Goal: Contribute content: Add original content to the website for others to see

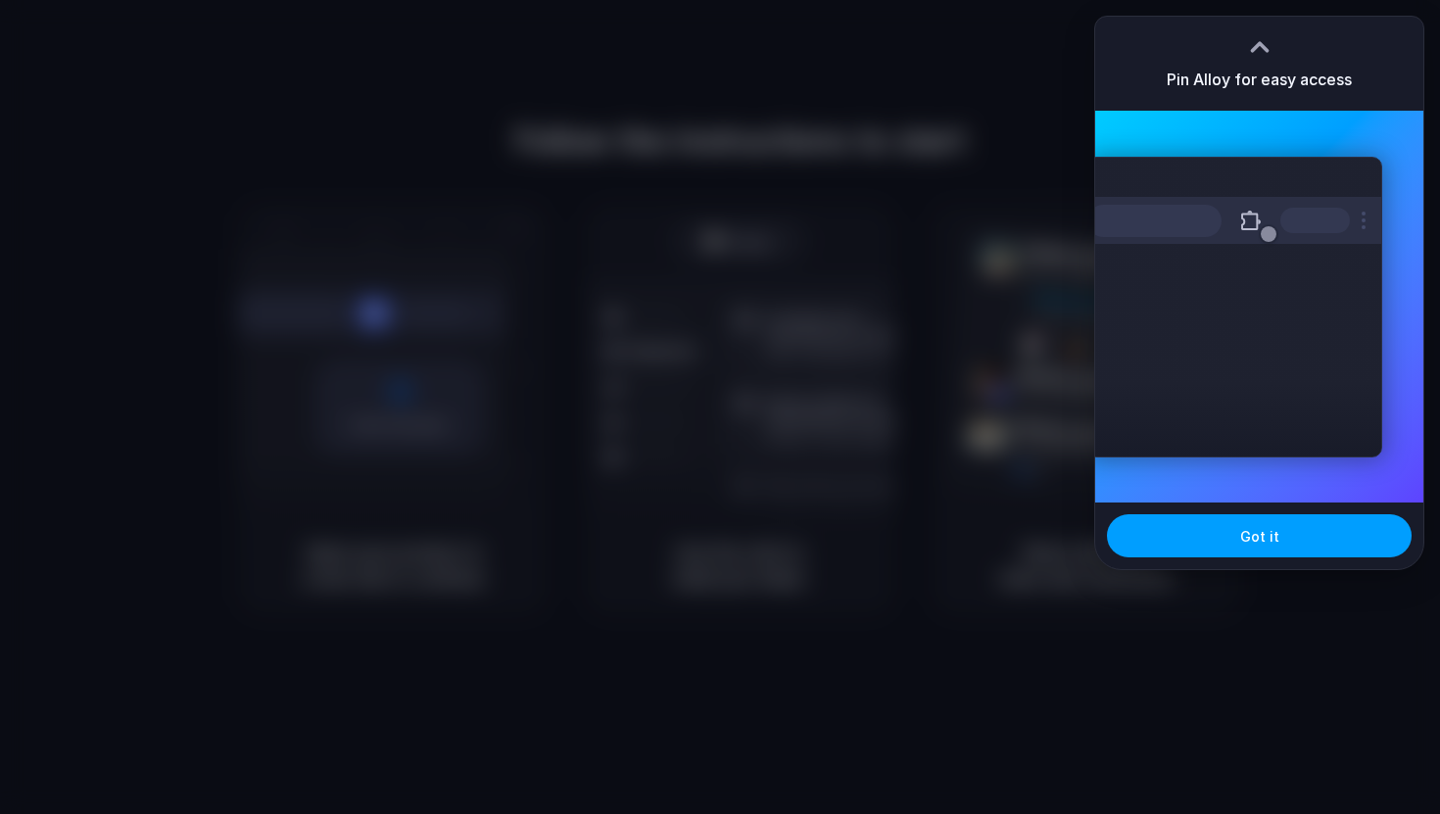
click at [1230, 534] on button "Got it" at bounding box center [1259, 535] width 305 height 43
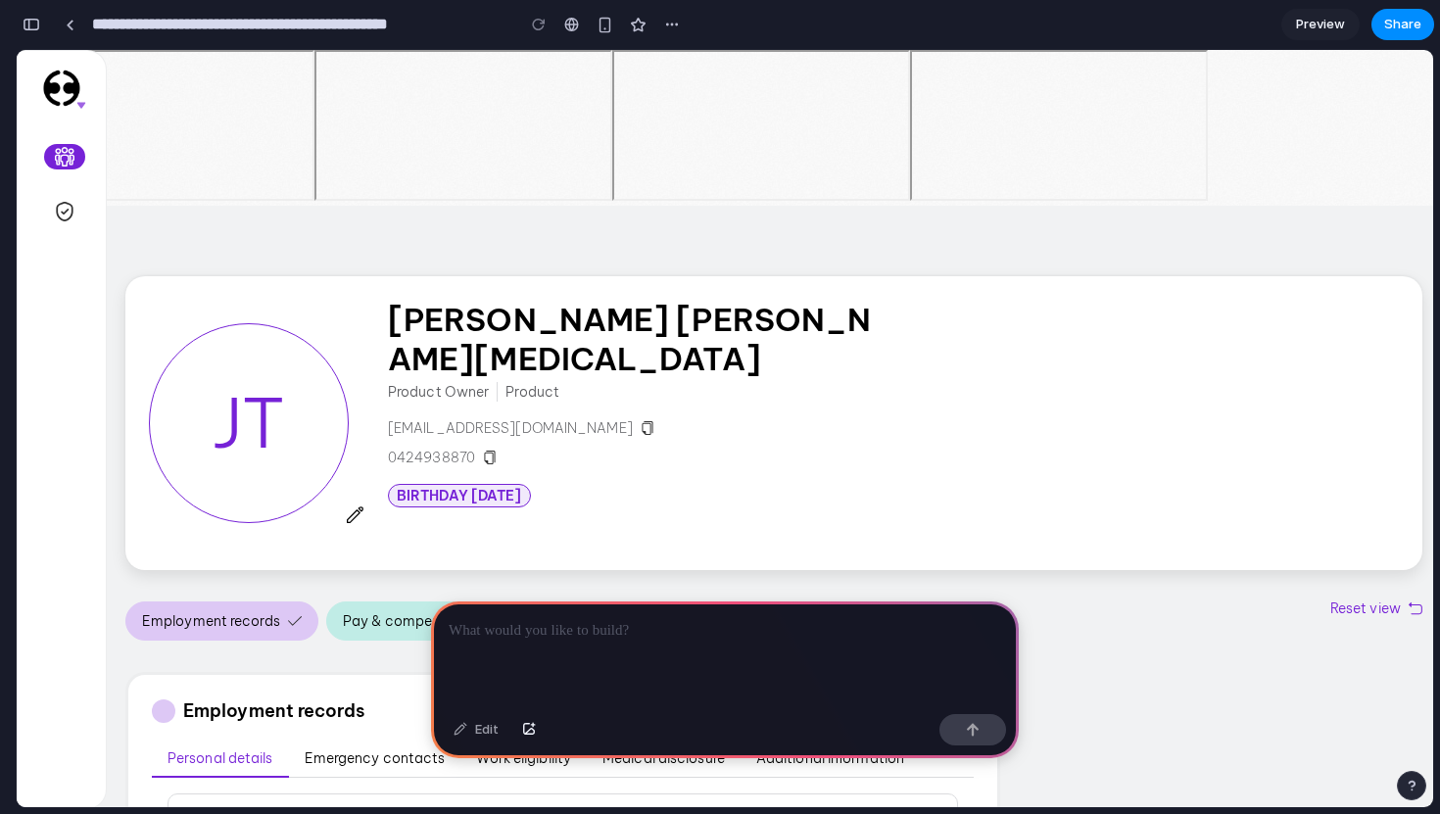
click at [703, 641] on p at bounding box center [725, 631] width 552 height 24
